Goal: Entertainment & Leisure: Browse casually

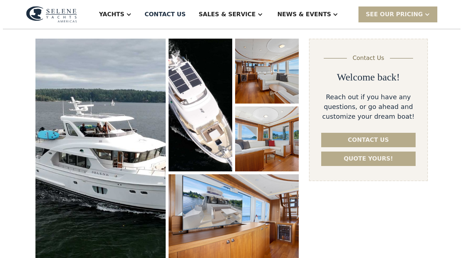
scroll to position [95, 0]
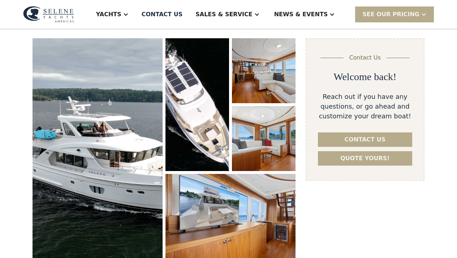
click at [116, 151] on img "open lightbox" at bounding box center [98, 149] width 130 height 223
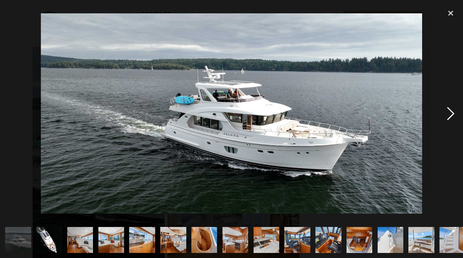
click at [447, 113] on div "next image" at bounding box center [450, 113] width 25 height 217
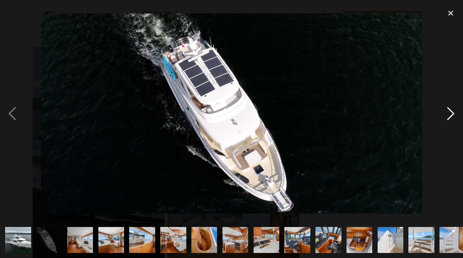
click at [447, 113] on div "next image" at bounding box center [450, 113] width 25 height 217
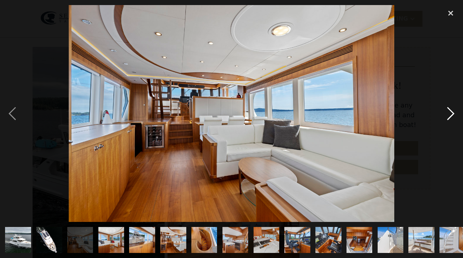
click at [447, 113] on div "next image" at bounding box center [450, 113] width 25 height 217
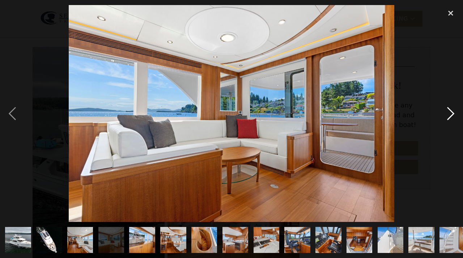
click at [447, 113] on div "next image" at bounding box center [450, 113] width 25 height 217
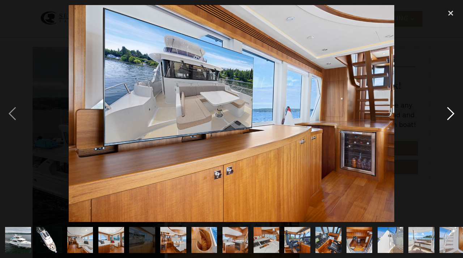
click at [447, 113] on div "next image" at bounding box center [450, 113] width 25 height 217
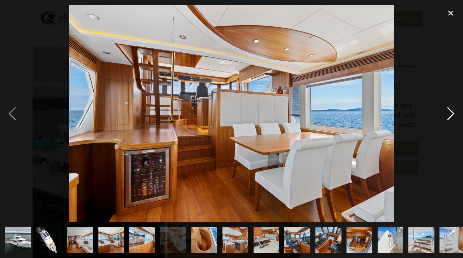
click at [447, 113] on div "next image" at bounding box center [450, 113] width 25 height 217
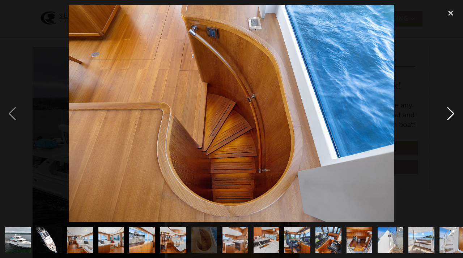
click at [447, 113] on div "next image" at bounding box center [450, 113] width 25 height 217
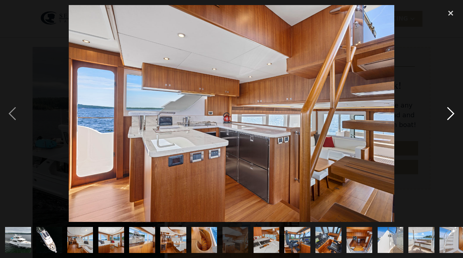
click at [447, 113] on div "next image" at bounding box center [450, 113] width 25 height 217
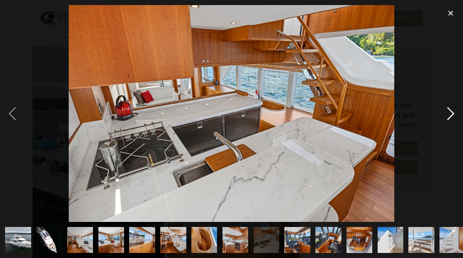
click at [447, 113] on div "next image" at bounding box center [450, 113] width 25 height 217
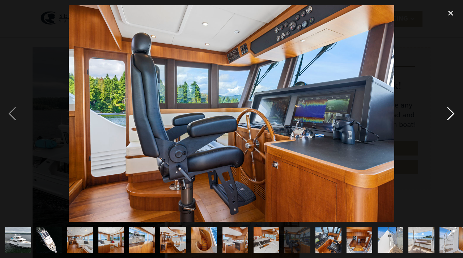
click at [447, 113] on div "next image" at bounding box center [450, 113] width 25 height 217
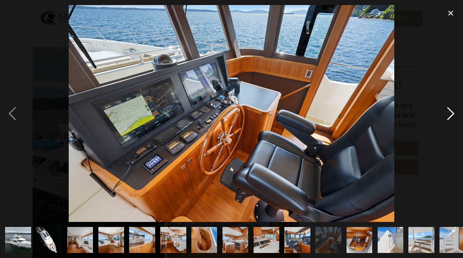
click at [447, 113] on div "next image" at bounding box center [450, 113] width 25 height 217
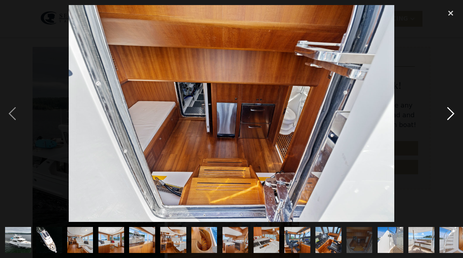
click at [447, 113] on div "next image" at bounding box center [450, 113] width 25 height 217
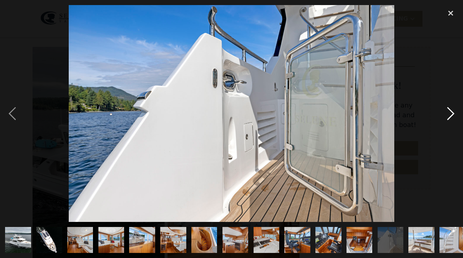
click at [447, 113] on div "next image" at bounding box center [450, 113] width 25 height 217
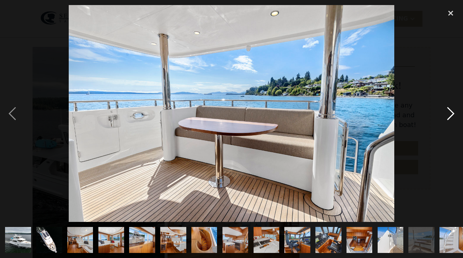
click at [447, 113] on div "next image" at bounding box center [450, 113] width 25 height 217
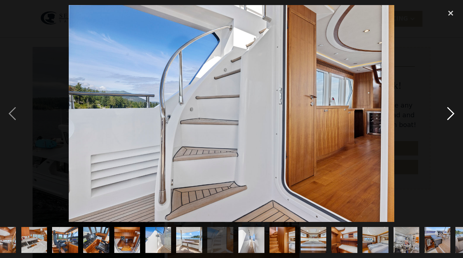
scroll to position [0, 318]
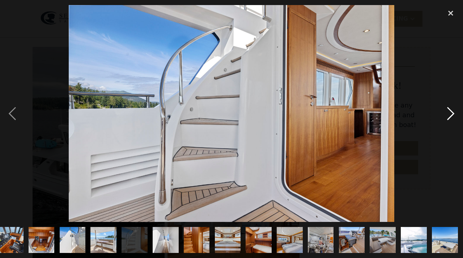
click at [447, 113] on div "next image" at bounding box center [450, 113] width 25 height 217
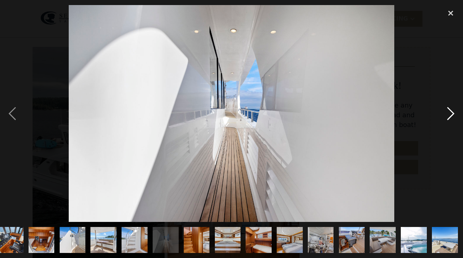
click at [447, 113] on div "next image" at bounding box center [450, 113] width 25 height 217
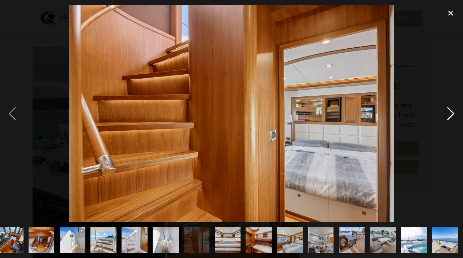
click at [447, 113] on div "next image" at bounding box center [450, 113] width 25 height 217
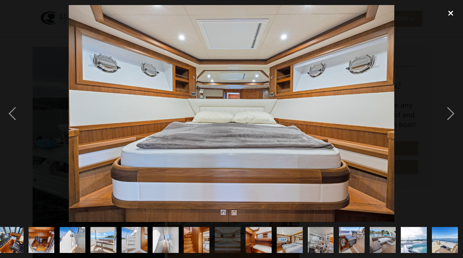
click at [448, 10] on div "close lightbox" at bounding box center [450, 13] width 25 height 16
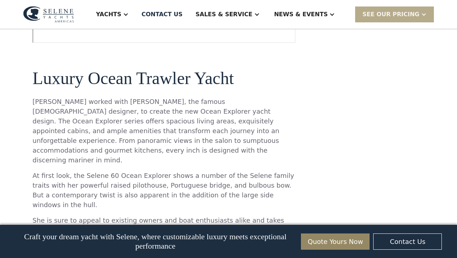
scroll to position [120, 0]
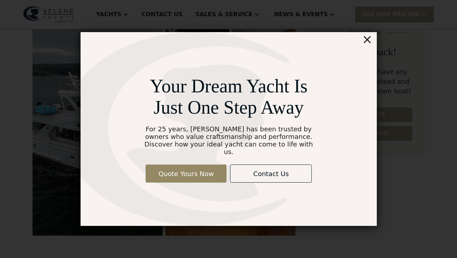
click at [368, 42] on div "×" at bounding box center [367, 39] width 10 height 14
